Goal: Check status: Check status

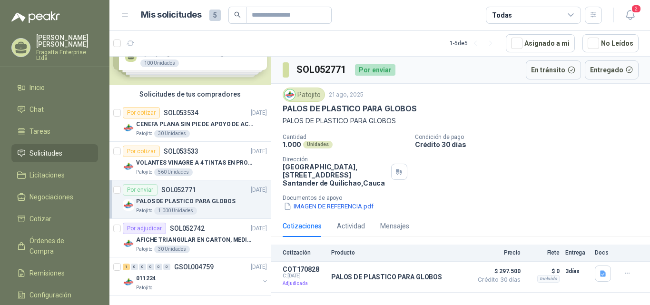
scroll to position [41, 0]
click at [454, 275] on button "Detalles" at bounding box center [445, 276] width 45 height 13
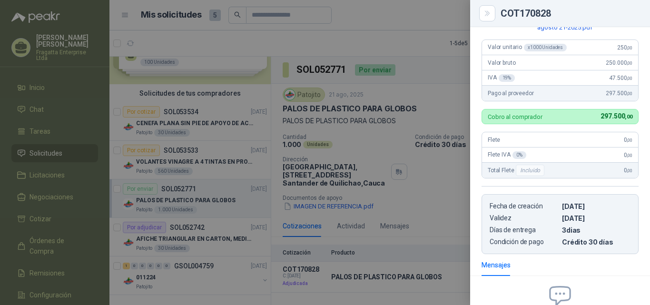
scroll to position [208, 0]
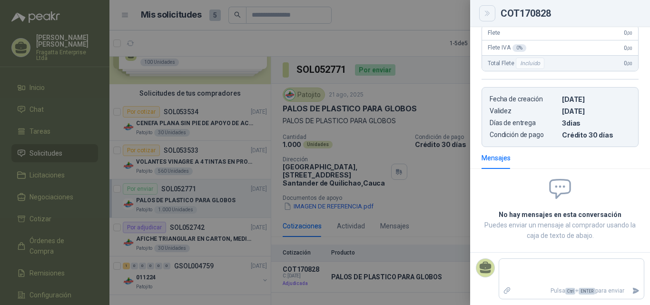
click at [490, 15] on icon "Close" at bounding box center [488, 14] width 8 height 8
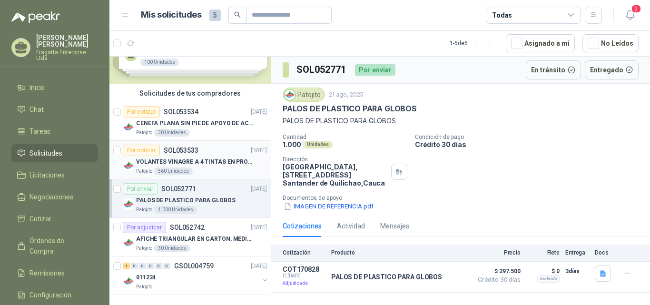
click at [207, 151] on div "Por cotizar SOL053533 [DATE]" at bounding box center [195, 150] width 144 height 11
